Goal: Communication & Community: Share content

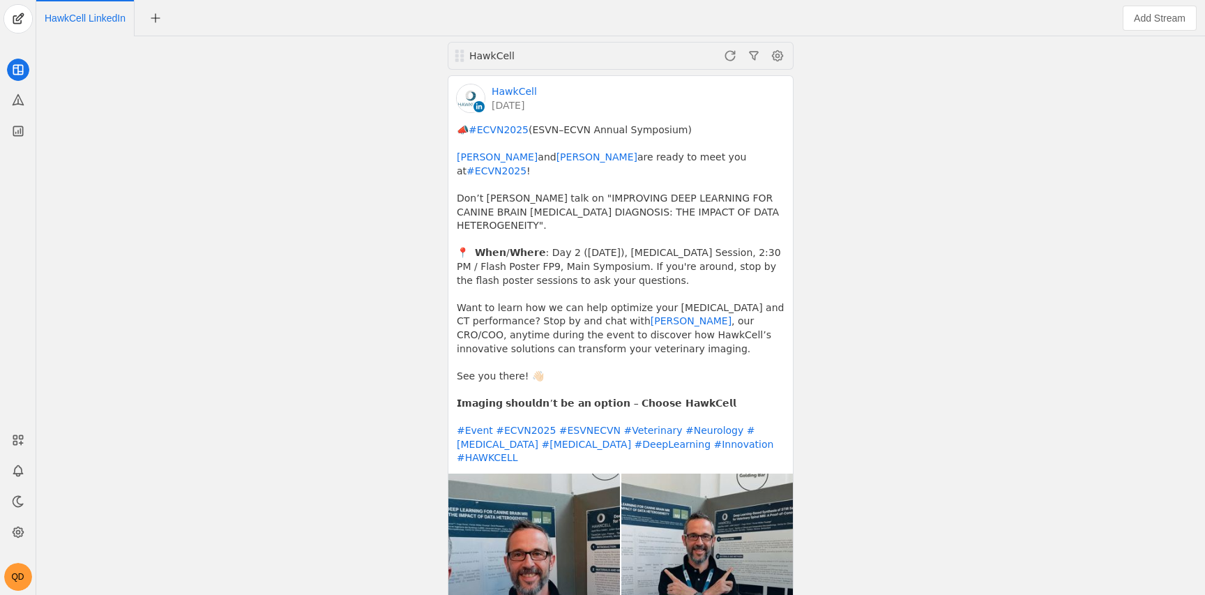
scroll to position [93, 0]
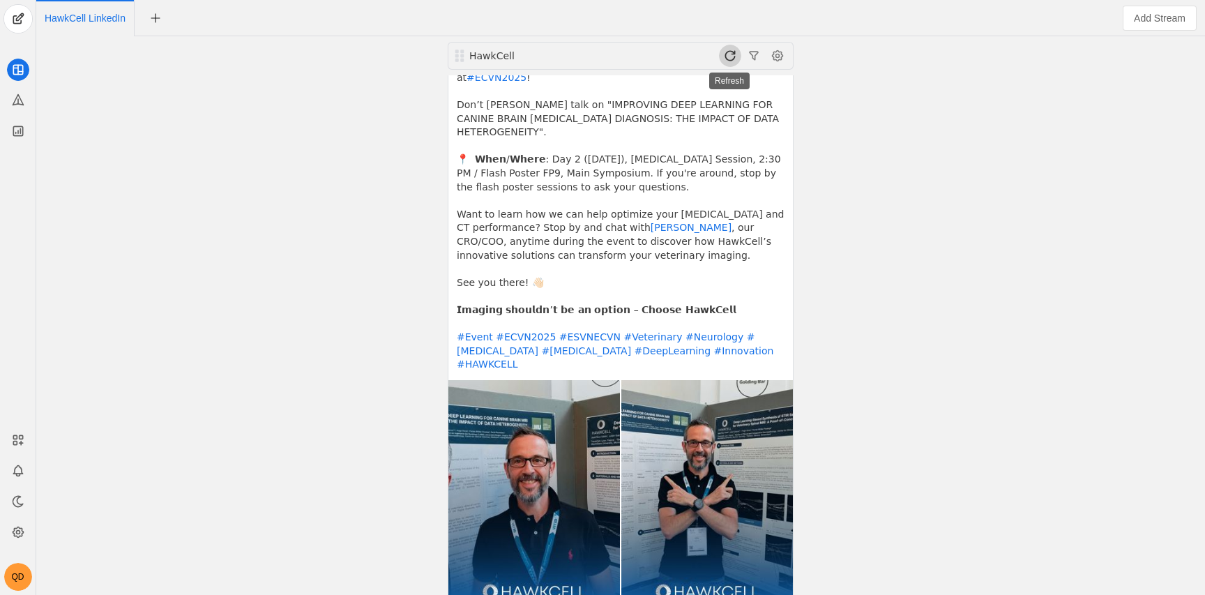
click at [732, 54] on span at bounding box center [730, 56] width 22 height 22
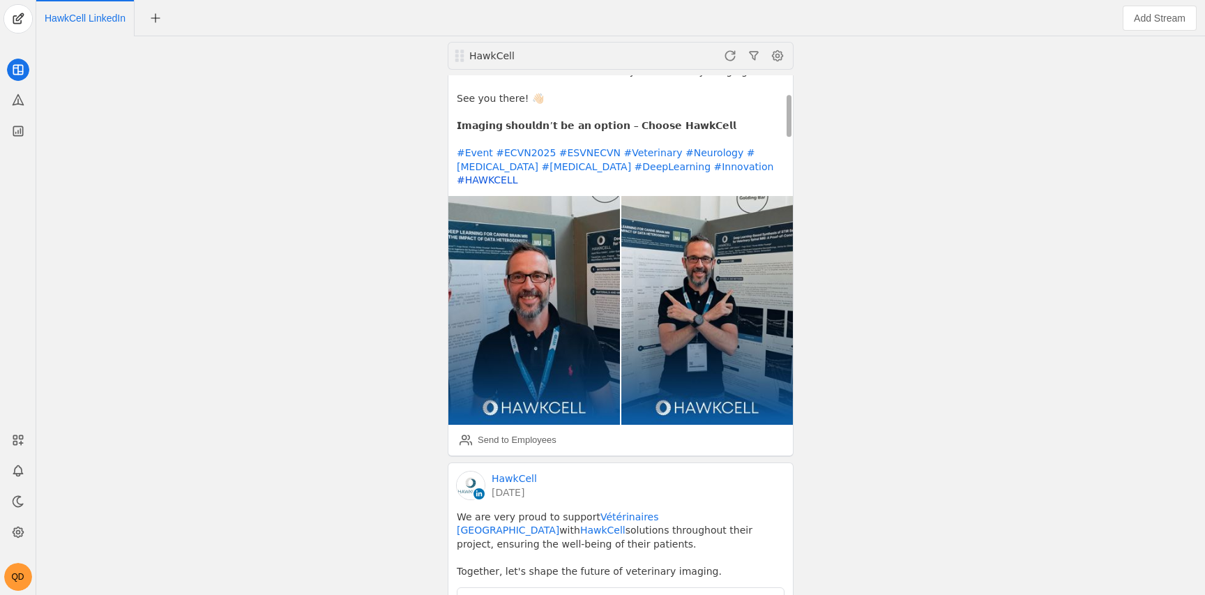
scroll to position [0, 0]
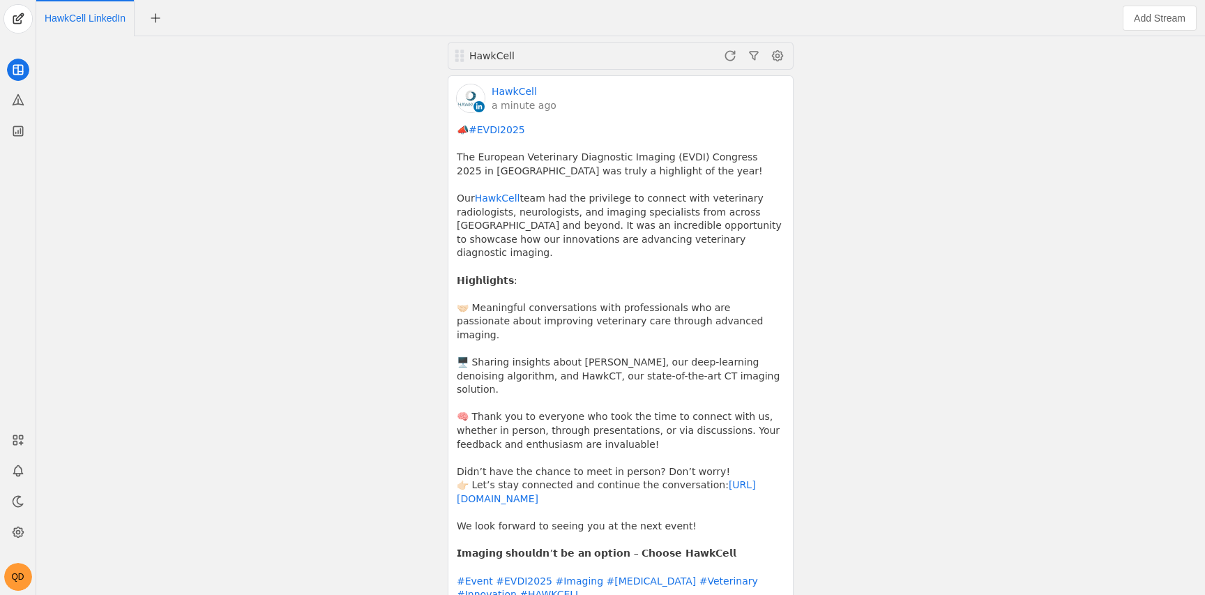
scroll to position [391, 0]
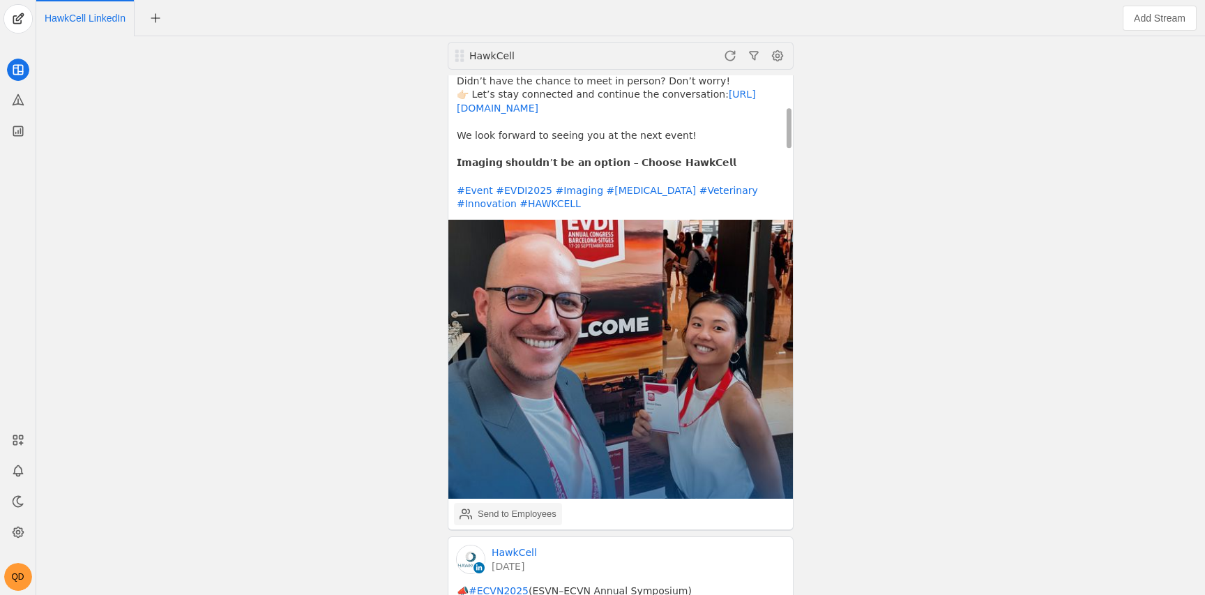
click at [517, 507] on div "Send to Employees" at bounding box center [517, 514] width 79 height 14
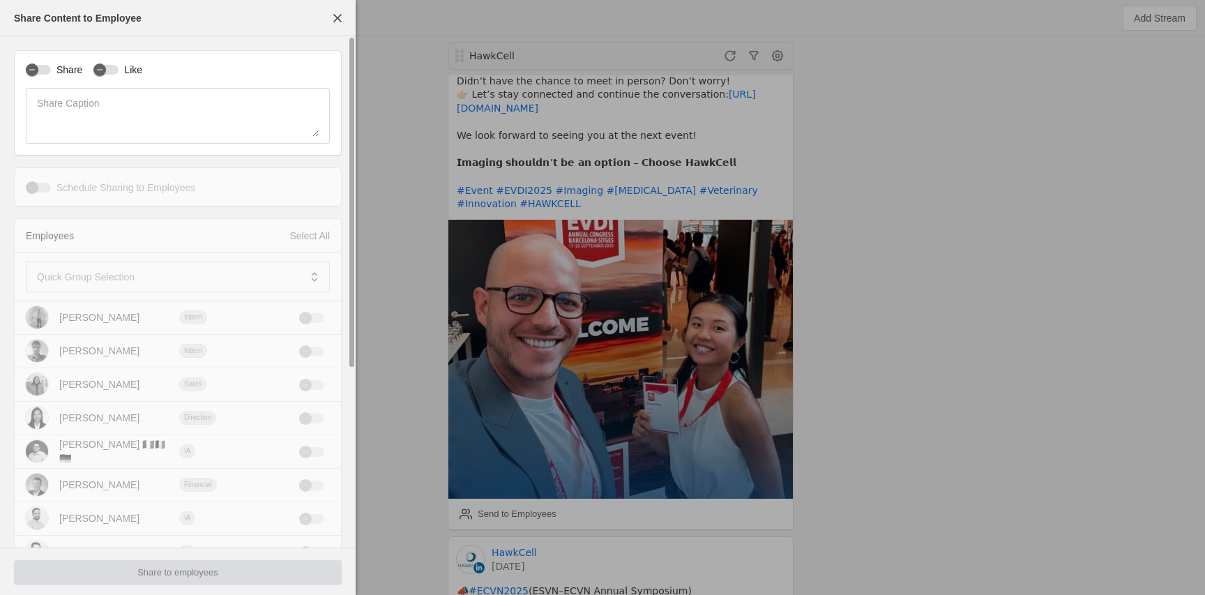
click at [59, 71] on label "Share" at bounding box center [66, 70] width 31 height 14
click at [51, 71] on button "Share" at bounding box center [38, 70] width 25 height 10
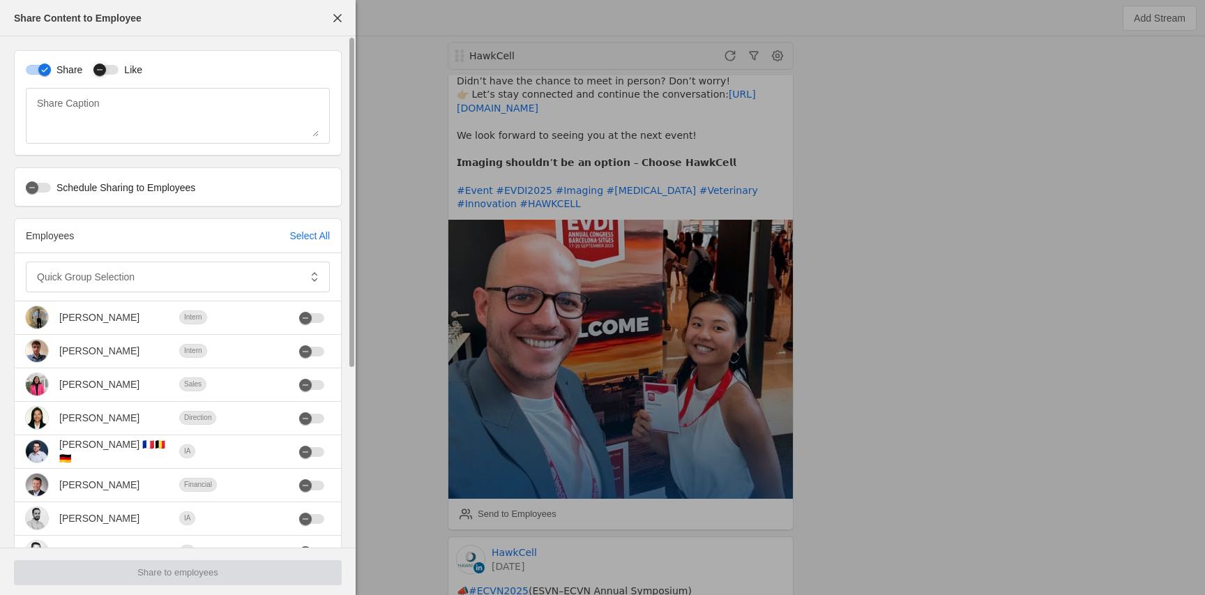
click at [107, 71] on div "button" at bounding box center [100, 70] width 20 height 20
click at [289, 232] on div "Select All" at bounding box center [309, 236] width 40 height 14
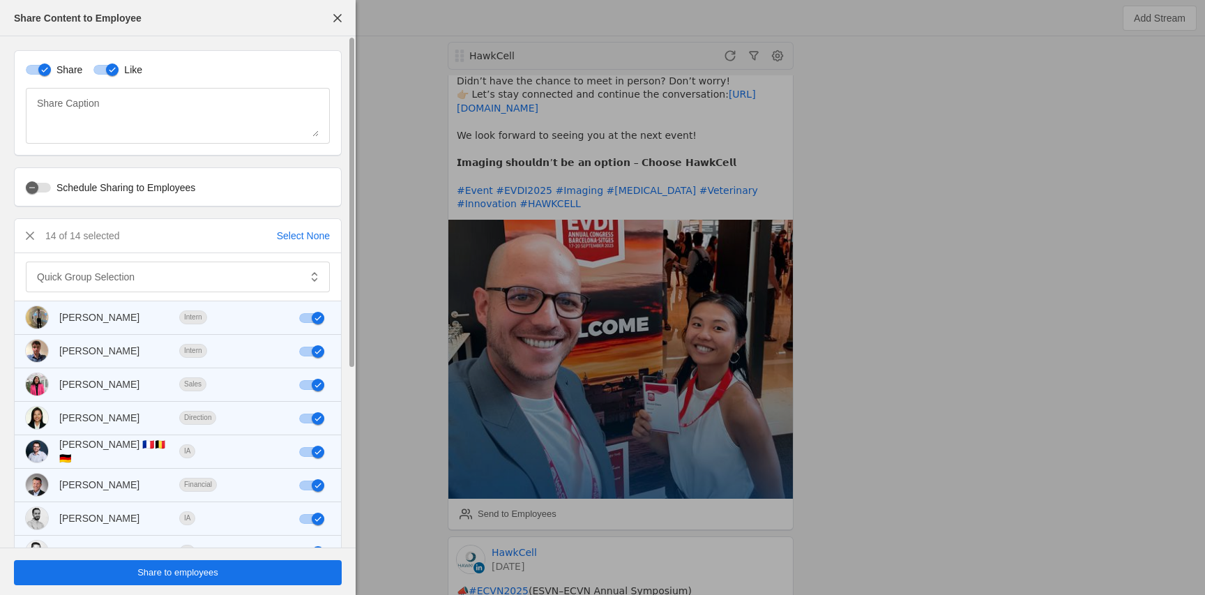
click at [234, 575] on span "undefined" at bounding box center [178, 572] width 328 height 25
